Goal: Transaction & Acquisition: Purchase product/service

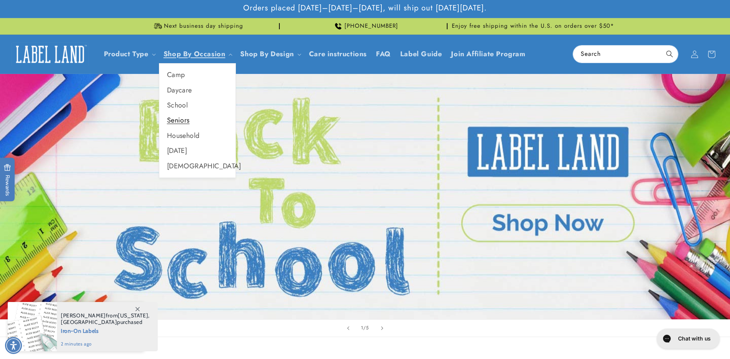
click at [178, 120] on link "Seniors" at bounding box center [197, 120] width 76 height 15
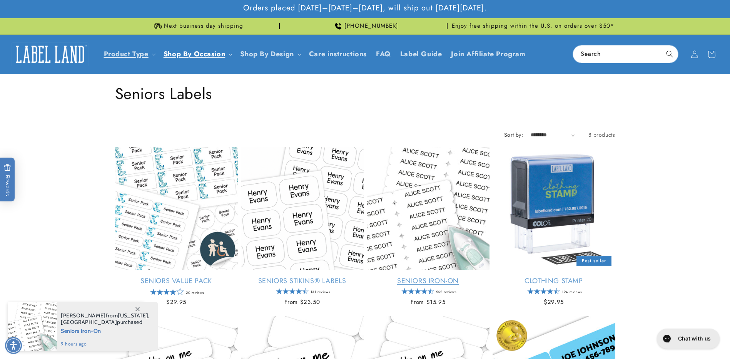
drag, startPoint x: 435, startPoint y: 280, endPoint x: 434, endPoint y: 273, distance: 7.1
click at [435, 280] on link "Seniors Iron-On" at bounding box center [428, 280] width 123 height 9
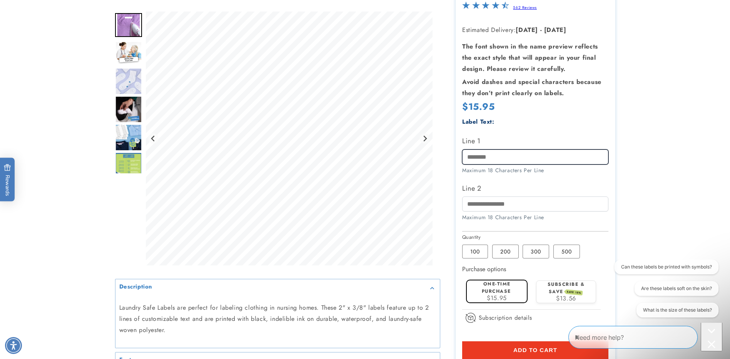
click at [481, 158] on input "Line 1" at bounding box center [535, 156] width 146 height 15
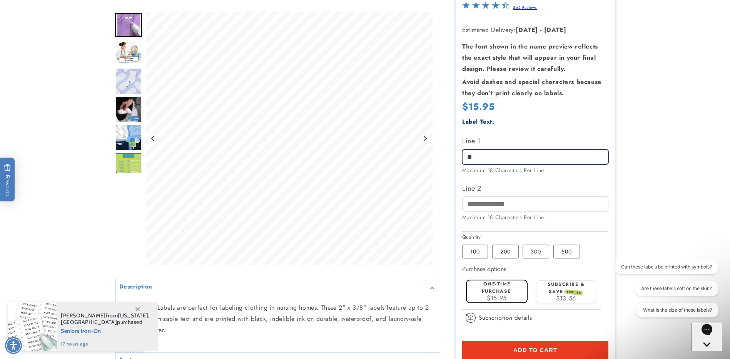
type input "*"
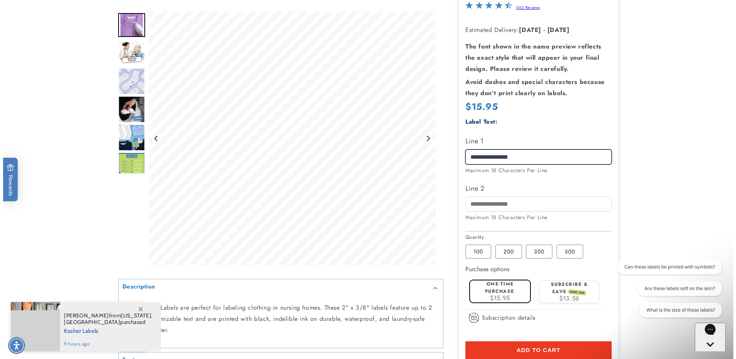
scroll to position [154, 0]
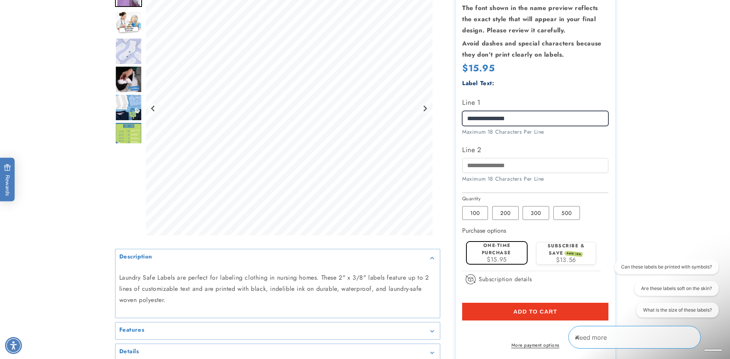
type input "**********"
click at [495, 252] on label "One-time purchase" at bounding box center [496, 249] width 29 height 14
click at [560, 314] on button "Add to cart" at bounding box center [535, 311] width 146 height 18
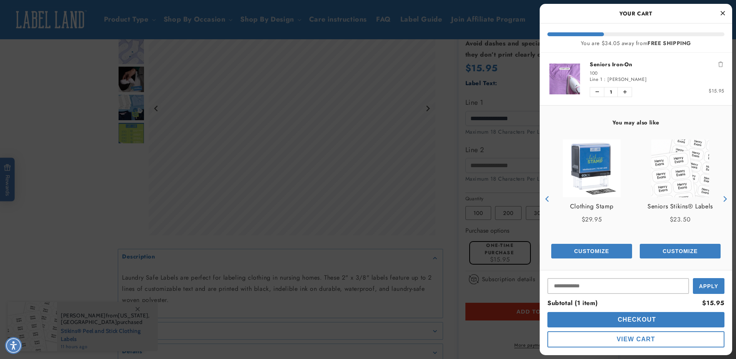
click at [639, 321] on span "Checkout" at bounding box center [636, 319] width 40 height 7
